Goal: Transaction & Acquisition: Download file/media

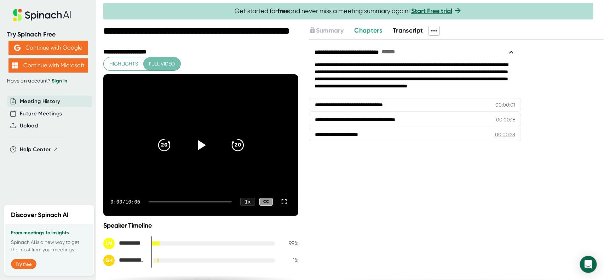
click at [172, 64] on span "Full video" at bounding box center [162, 63] width 26 height 9
click at [442, 34] on span at bounding box center [446, 31] width 14 height 10
click at [435, 32] on icon at bounding box center [434, 31] width 8 height 8
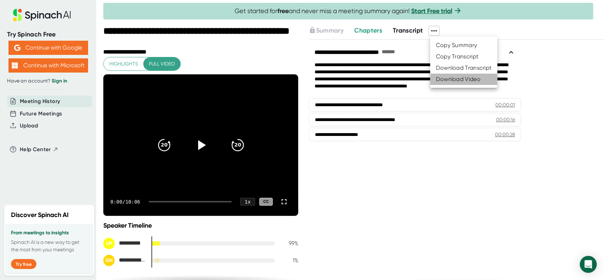
click at [451, 82] on div "Download Video" at bounding box center [458, 79] width 45 height 7
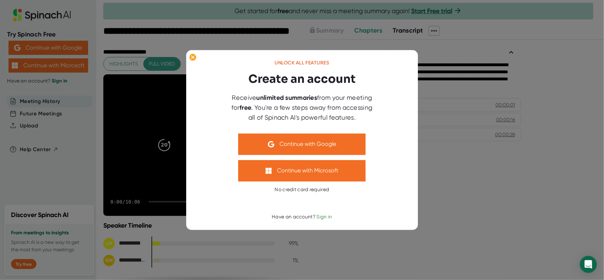
click at [449, 160] on div at bounding box center [302, 140] width 604 height 280
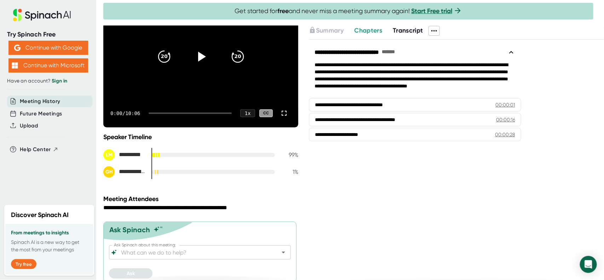
scroll to position [94, 0]
